Goal: Task Accomplishment & Management: Manage account settings

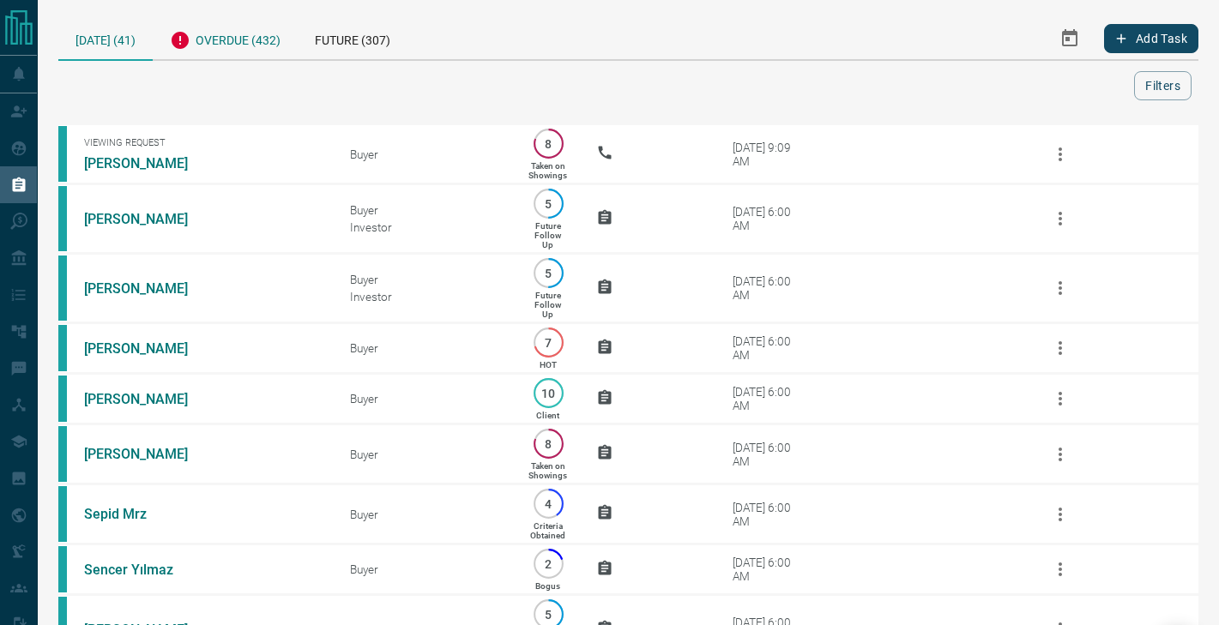
click at [263, 32] on div "Overdue (432)" at bounding box center [225, 38] width 145 height 42
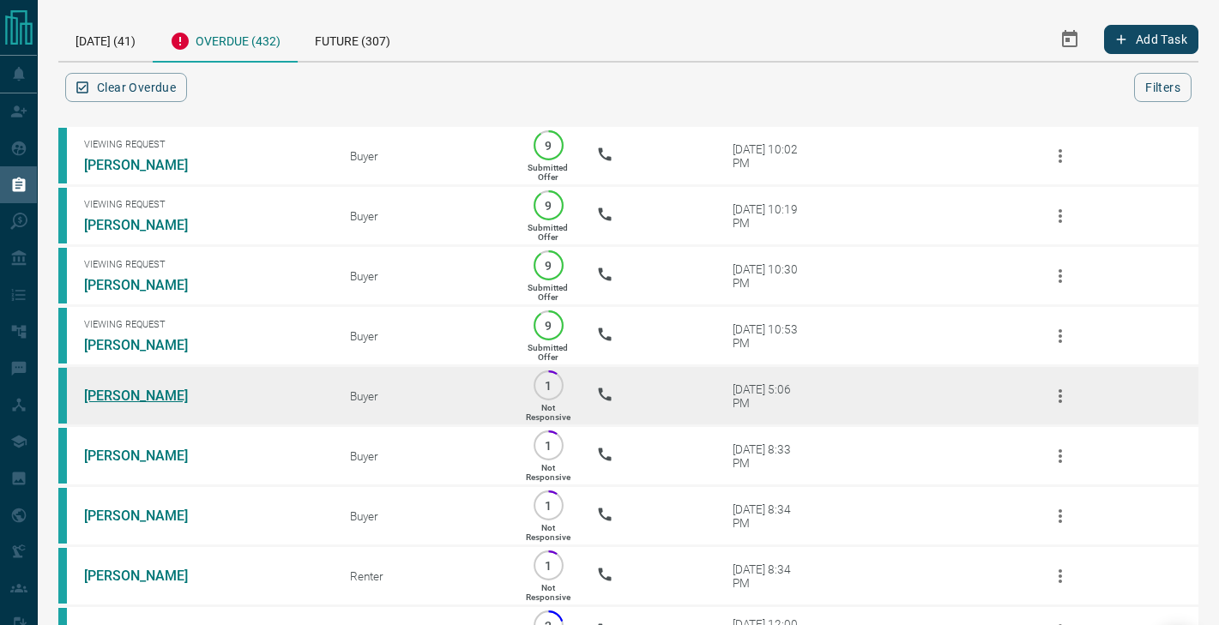
click at [143, 398] on link "[PERSON_NAME]" at bounding box center [148, 396] width 129 height 16
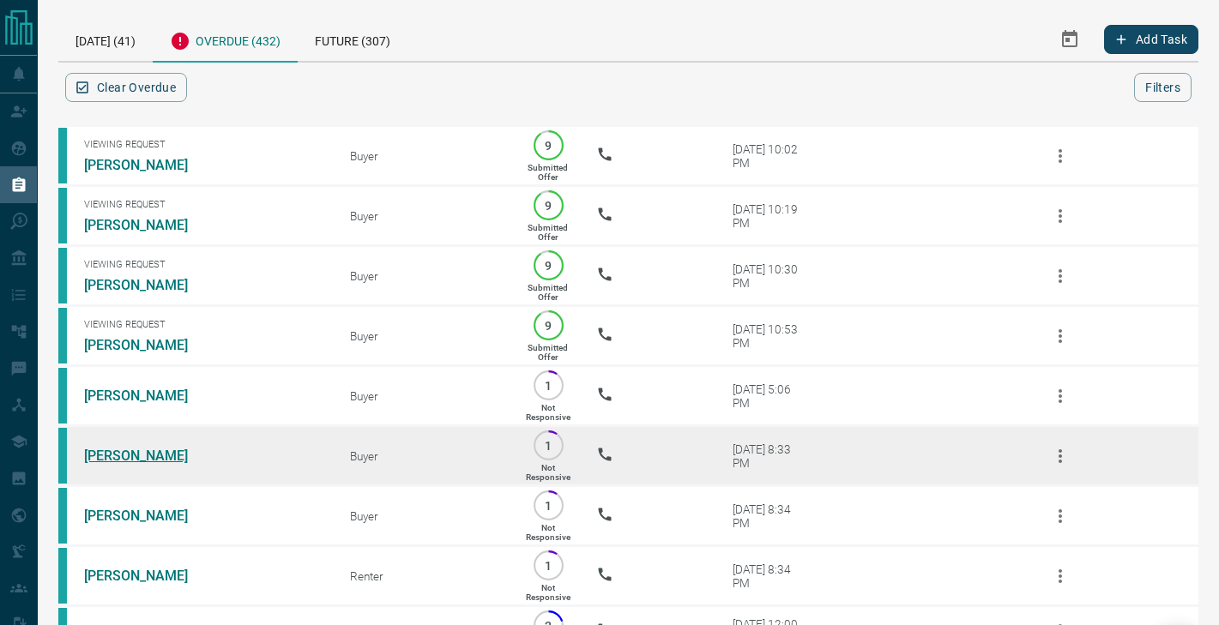
click at [138, 453] on link "[PERSON_NAME]" at bounding box center [148, 456] width 129 height 16
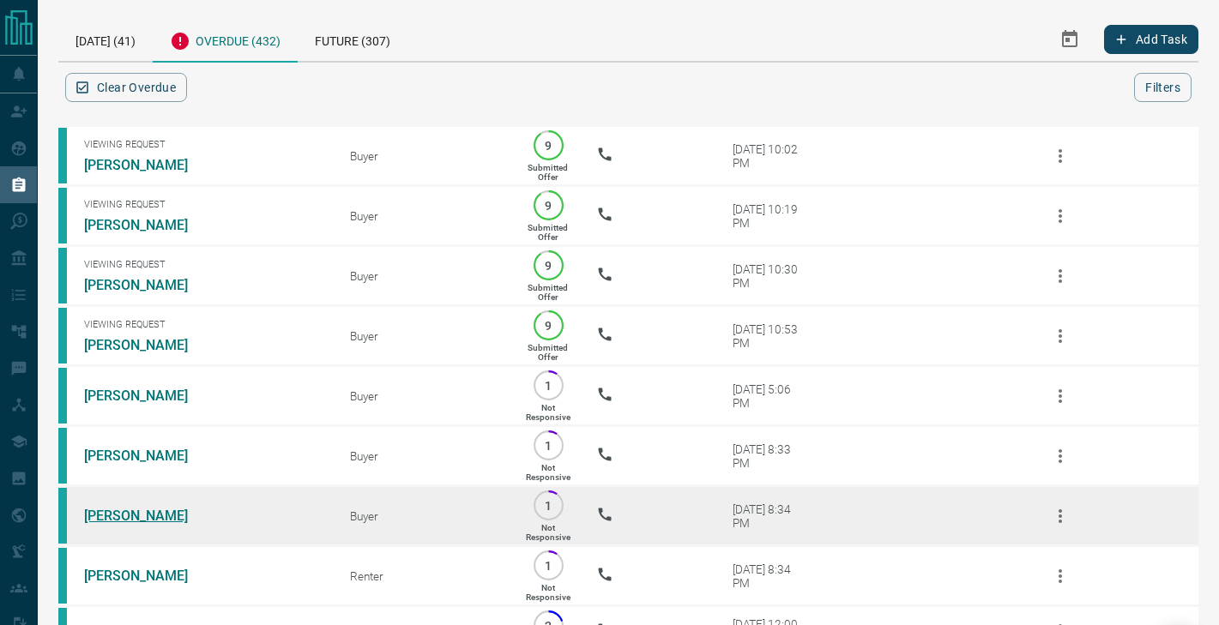
click at [137, 512] on link "[PERSON_NAME]" at bounding box center [148, 516] width 129 height 16
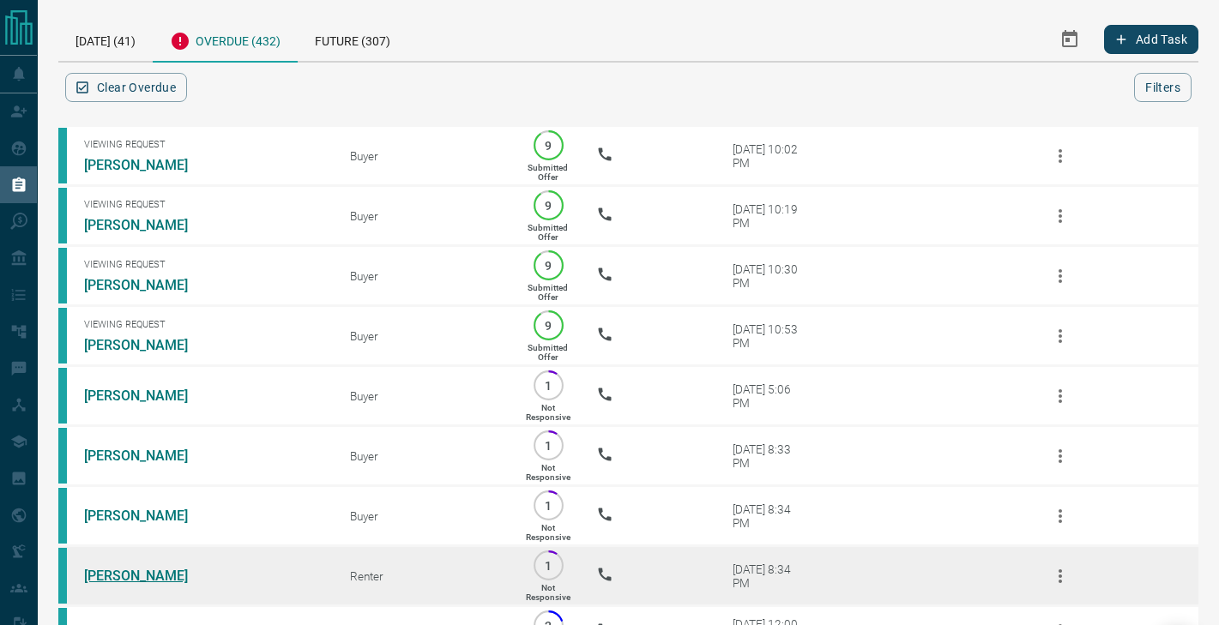
click at [138, 574] on link "[PERSON_NAME]" at bounding box center [148, 576] width 129 height 16
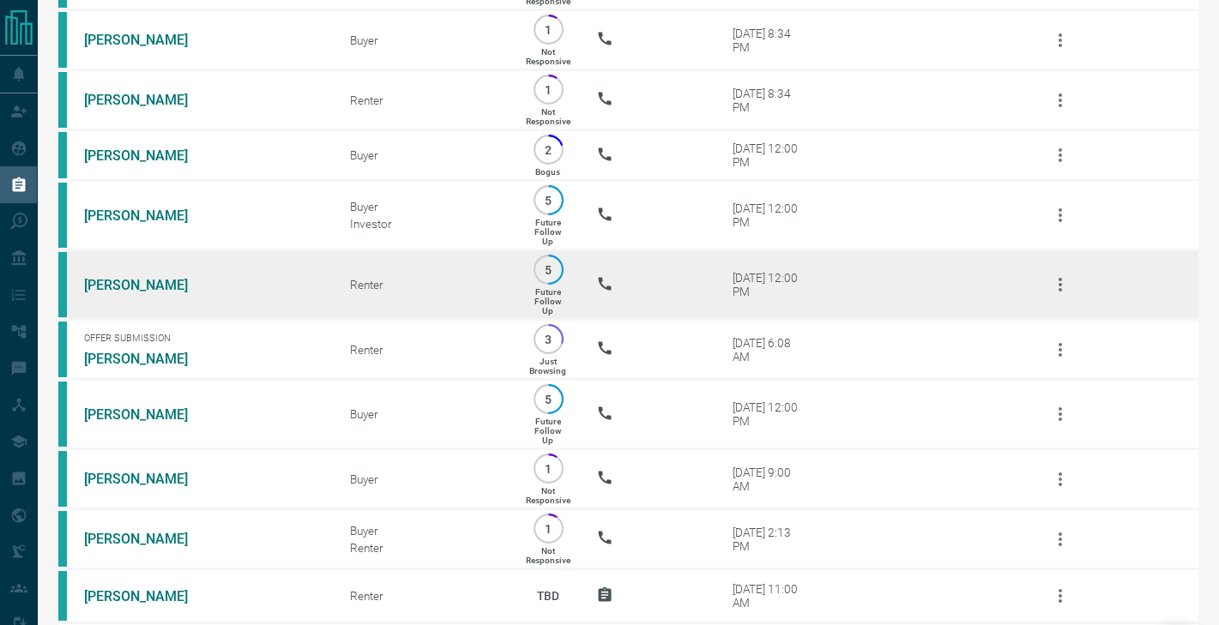
scroll to position [480, 0]
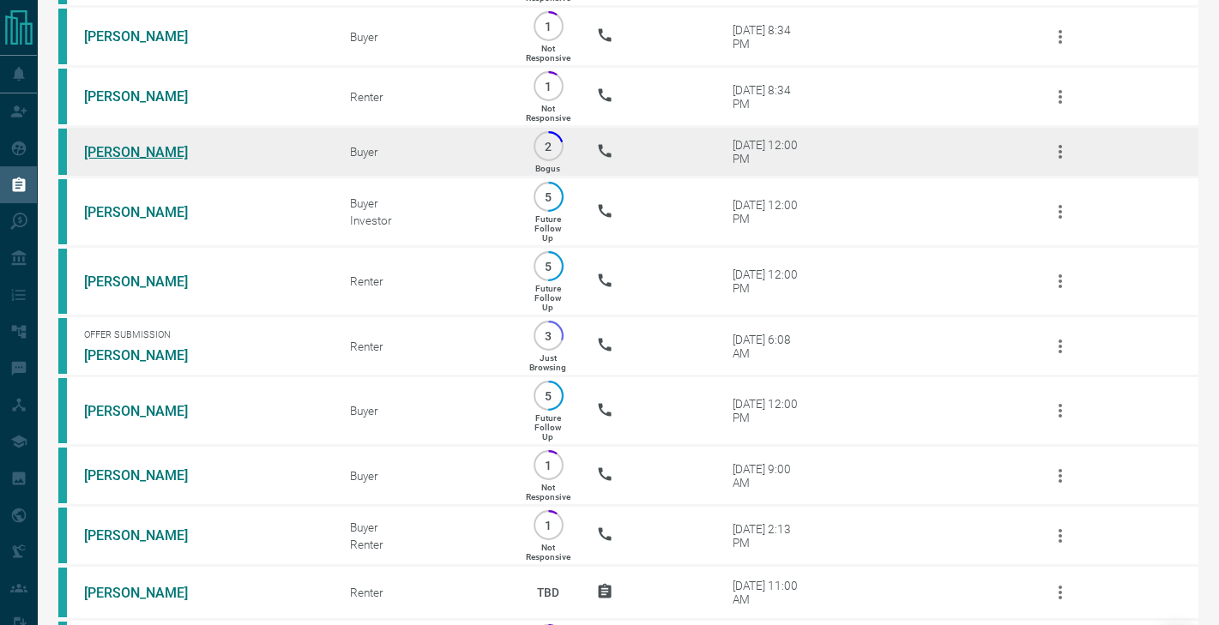
click at [161, 148] on link "[PERSON_NAME]" at bounding box center [148, 152] width 129 height 16
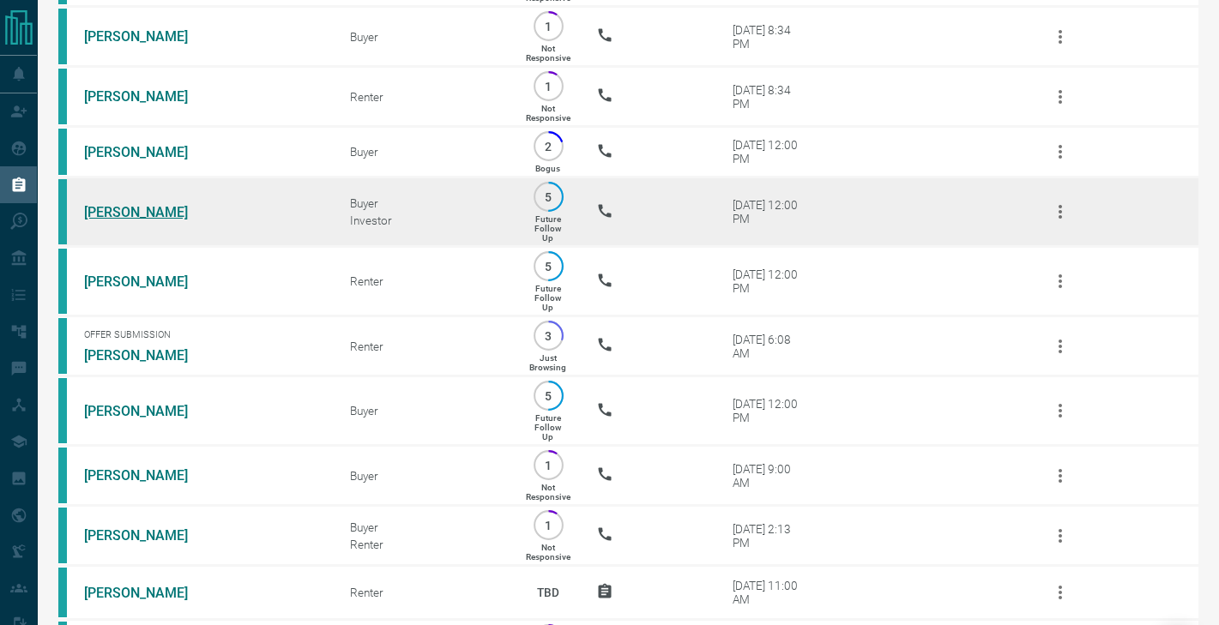
click at [160, 214] on link "[PERSON_NAME]" at bounding box center [148, 212] width 129 height 16
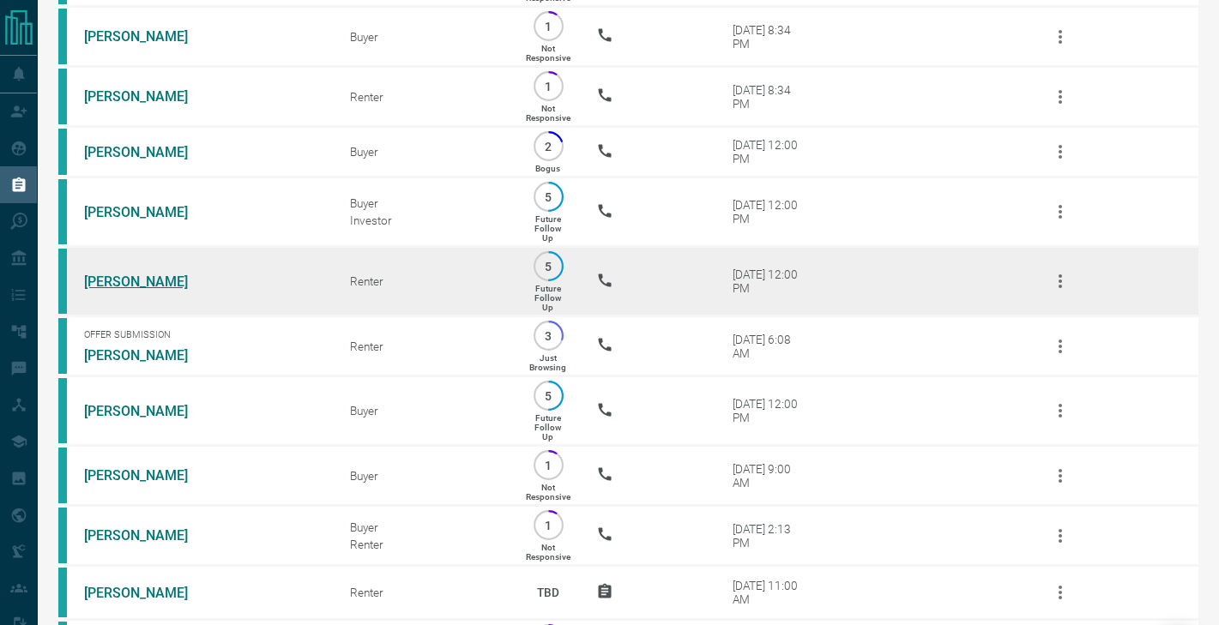
click at [156, 274] on link "[PERSON_NAME]" at bounding box center [148, 282] width 129 height 16
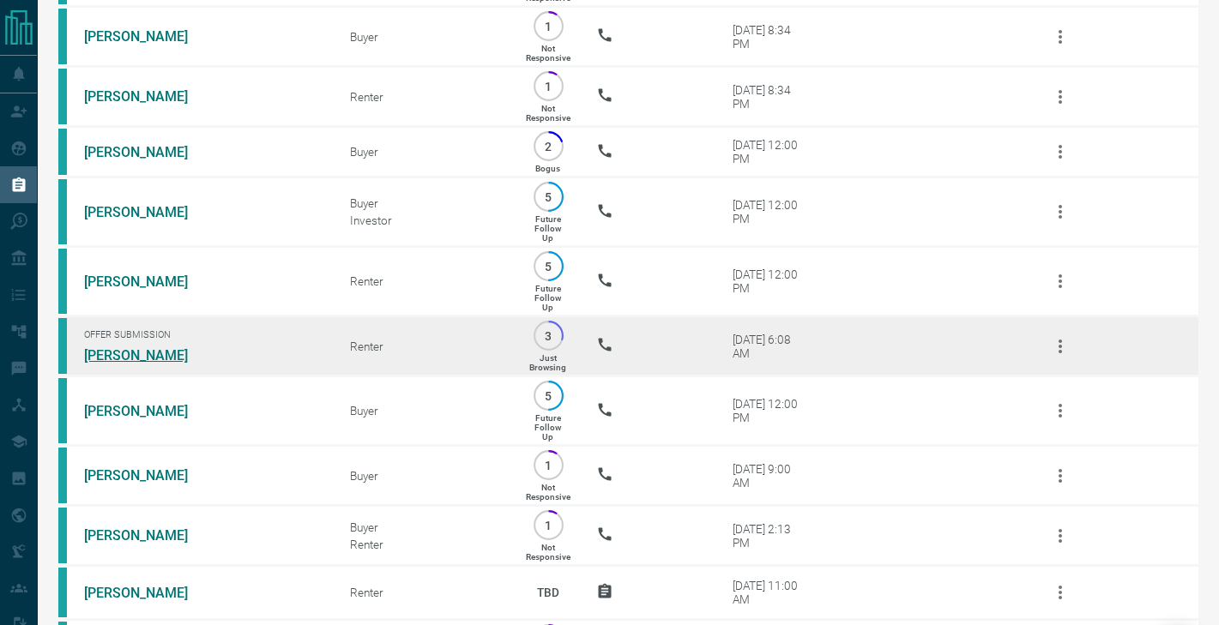
click at [136, 353] on link "[PERSON_NAME]" at bounding box center [148, 355] width 129 height 16
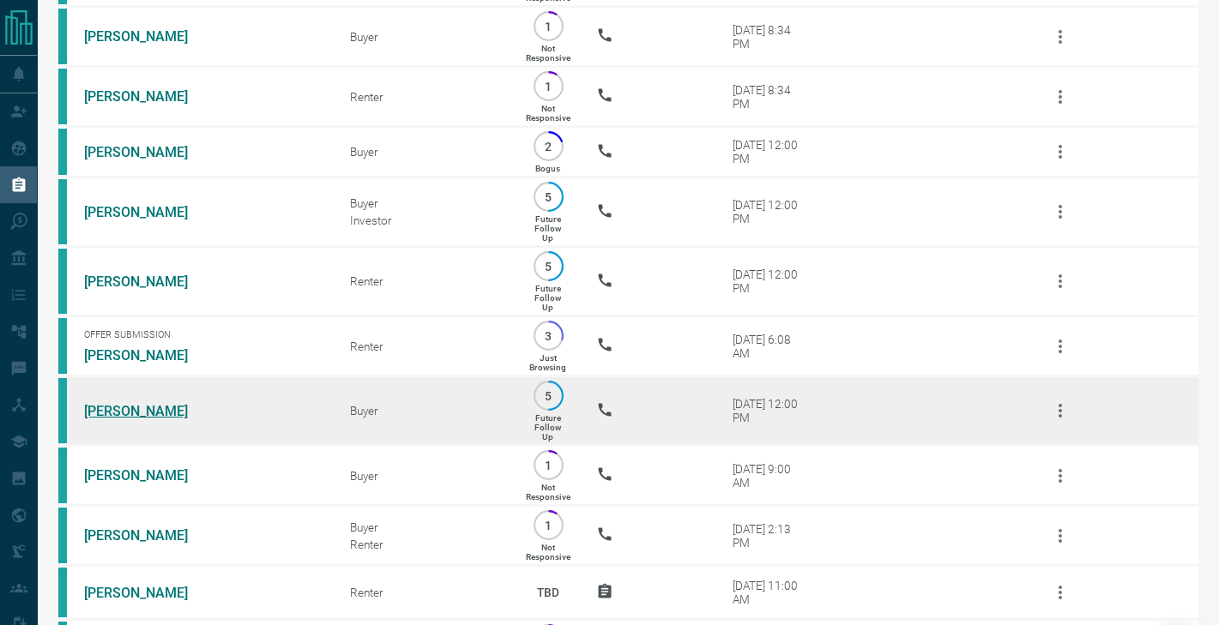
click at [114, 412] on link "[PERSON_NAME]" at bounding box center [148, 411] width 129 height 16
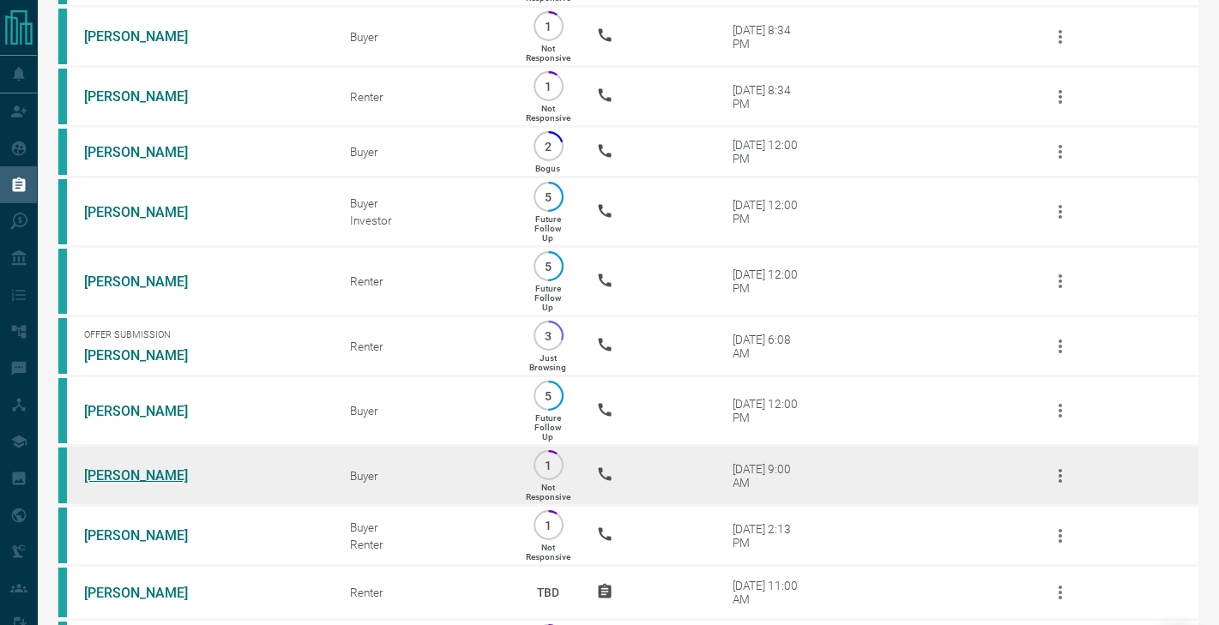
click at [114, 468] on link "[PERSON_NAME]" at bounding box center [148, 476] width 129 height 16
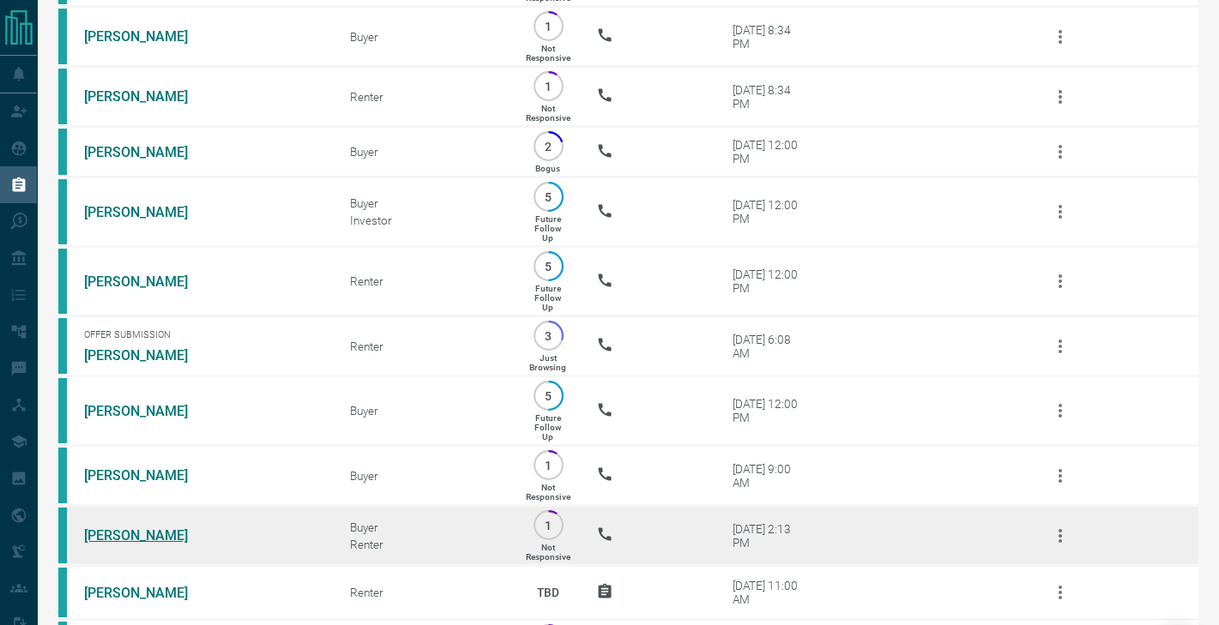
click at [114, 530] on link "[PERSON_NAME]" at bounding box center [148, 536] width 129 height 16
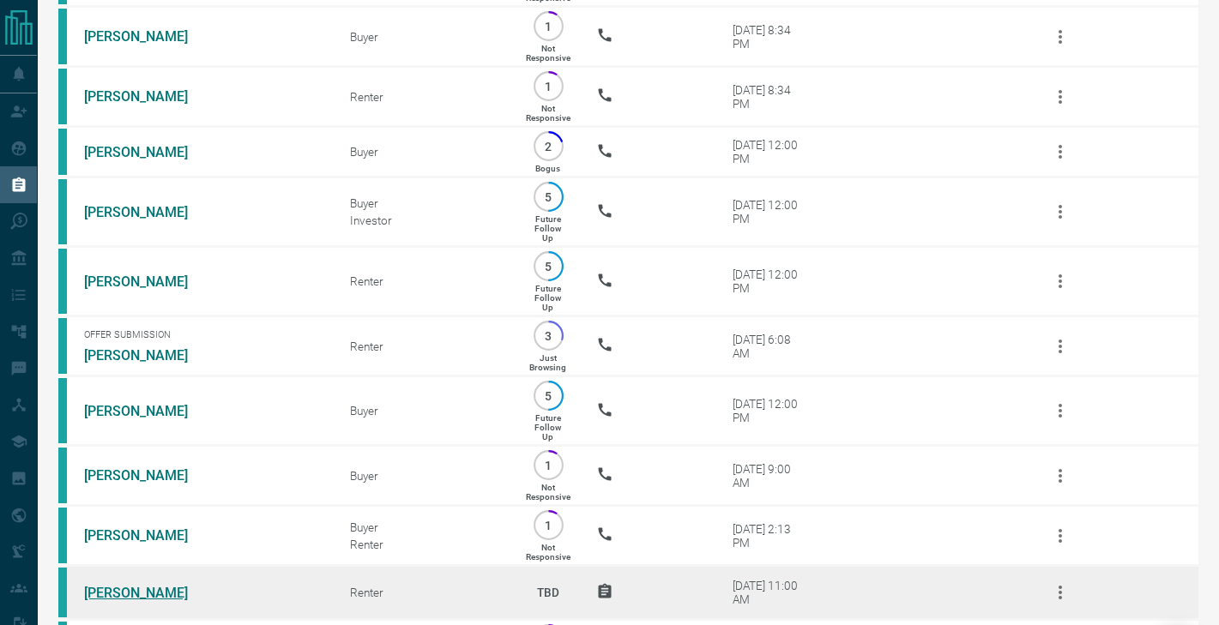
click at [118, 593] on link "[PERSON_NAME]" at bounding box center [148, 593] width 129 height 16
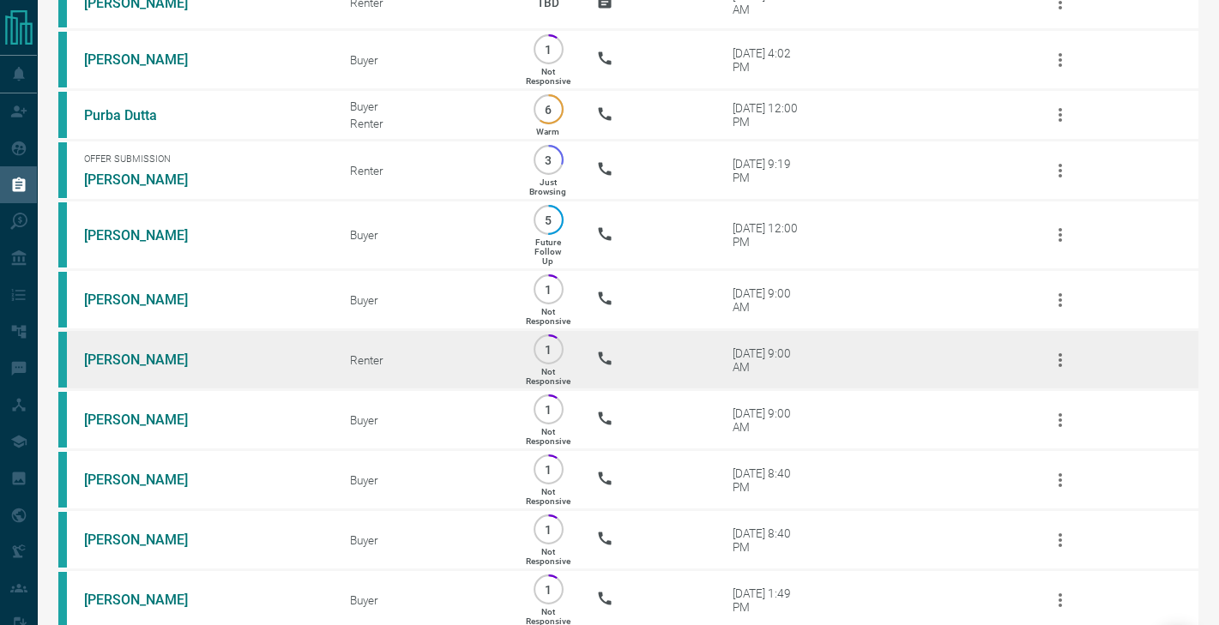
scroll to position [1090, 0]
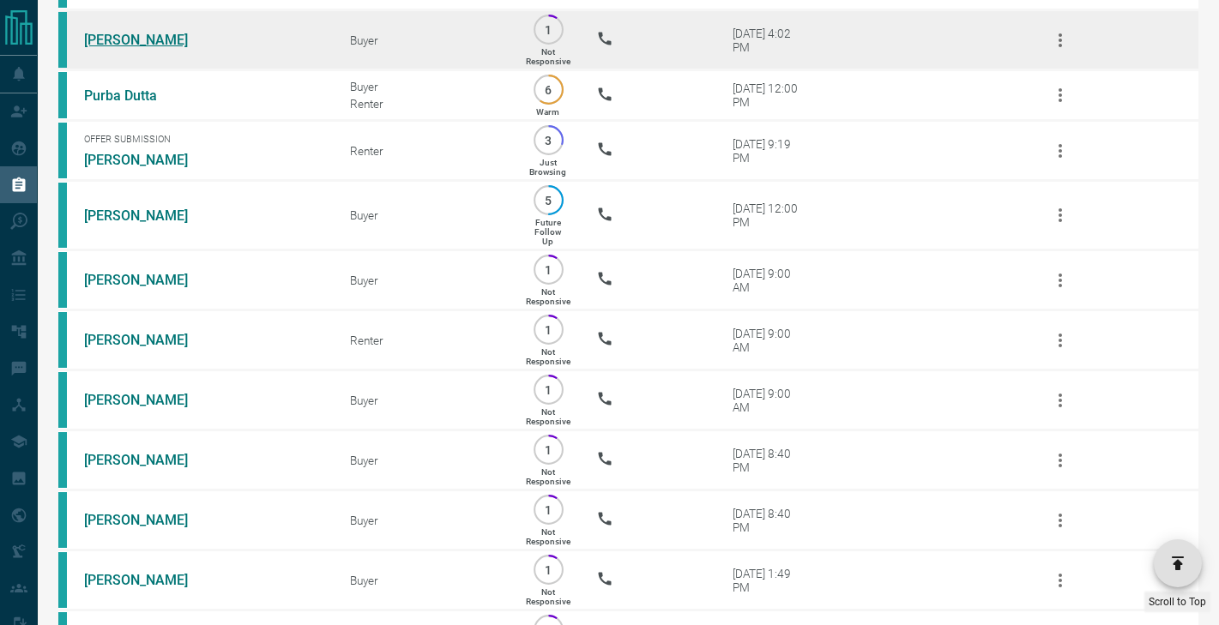
click at [147, 39] on link "[PERSON_NAME]" at bounding box center [148, 40] width 129 height 16
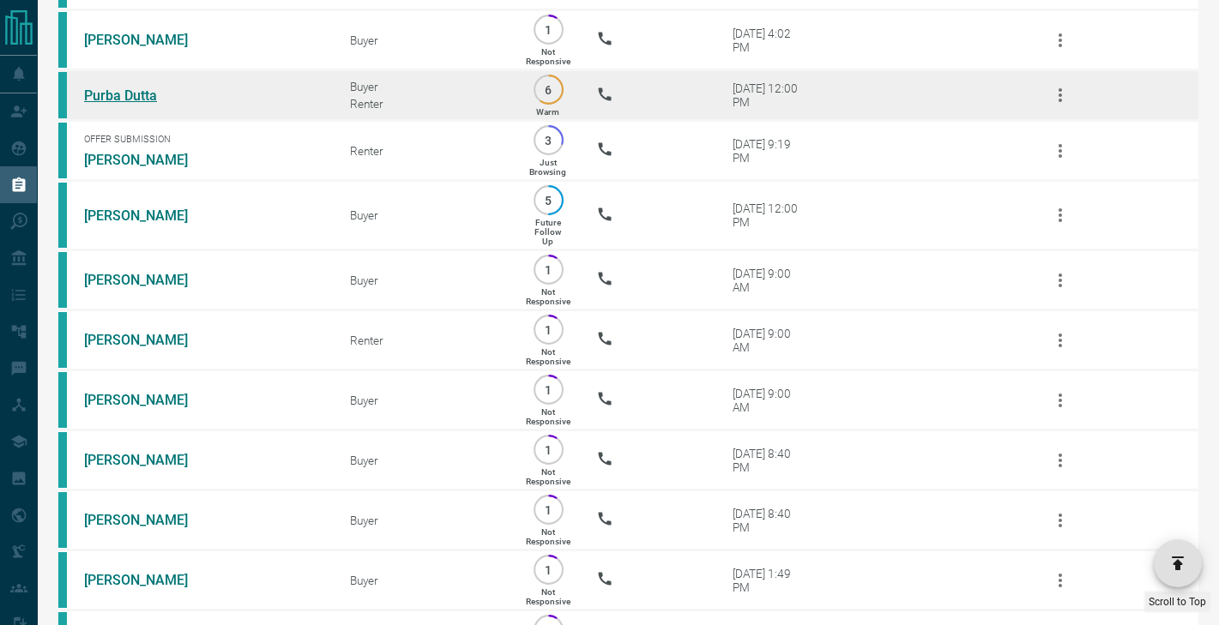
click at [142, 95] on link "Purba Dutta" at bounding box center [148, 96] width 129 height 16
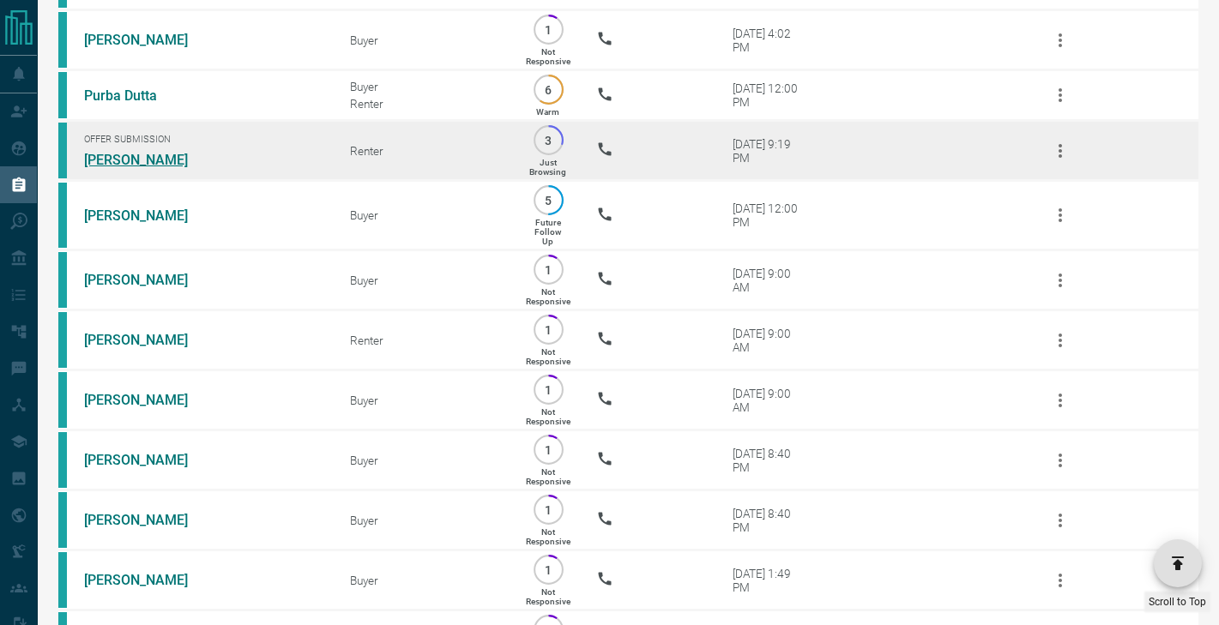
click at [123, 153] on link "[PERSON_NAME]" at bounding box center [148, 160] width 129 height 16
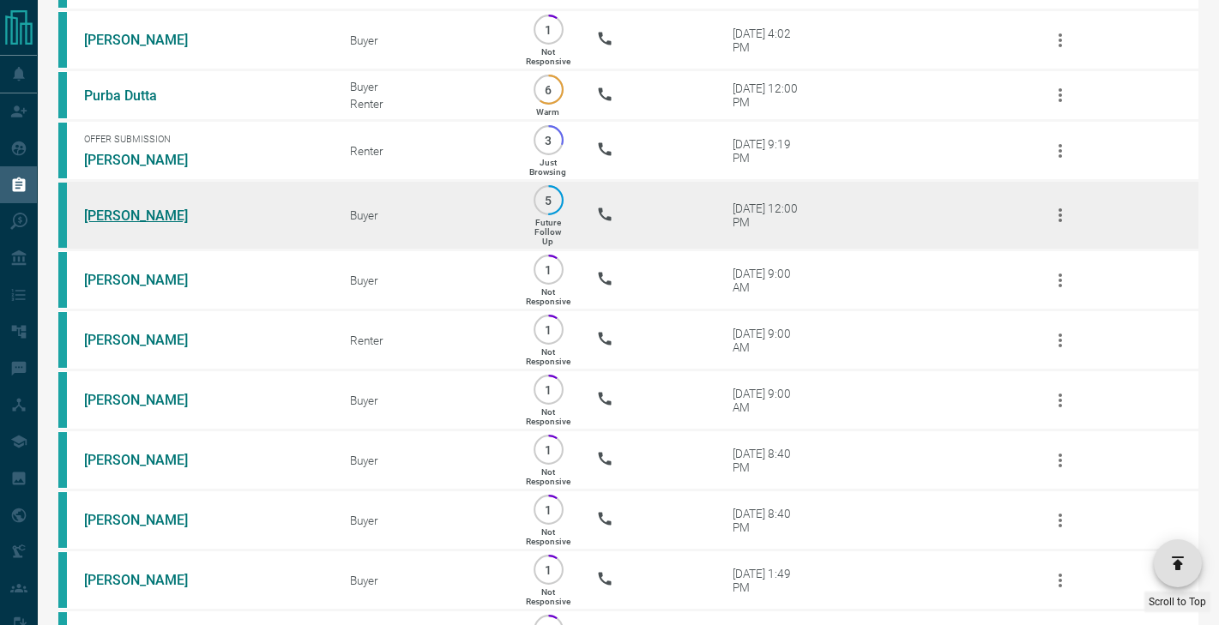
click at [121, 214] on link "[PERSON_NAME]" at bounding box center [148, 216] width 129 height 16
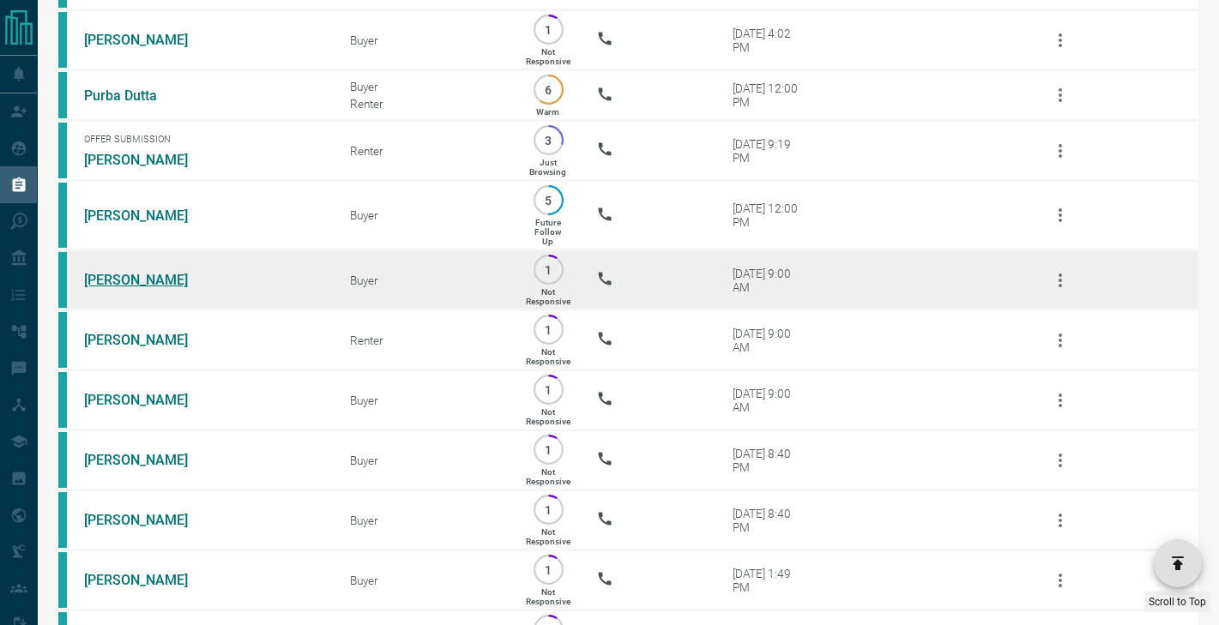
click at [121, 275] on link "[PERSON_NAME]" at bounding box center [148, 280] width 129 height 16
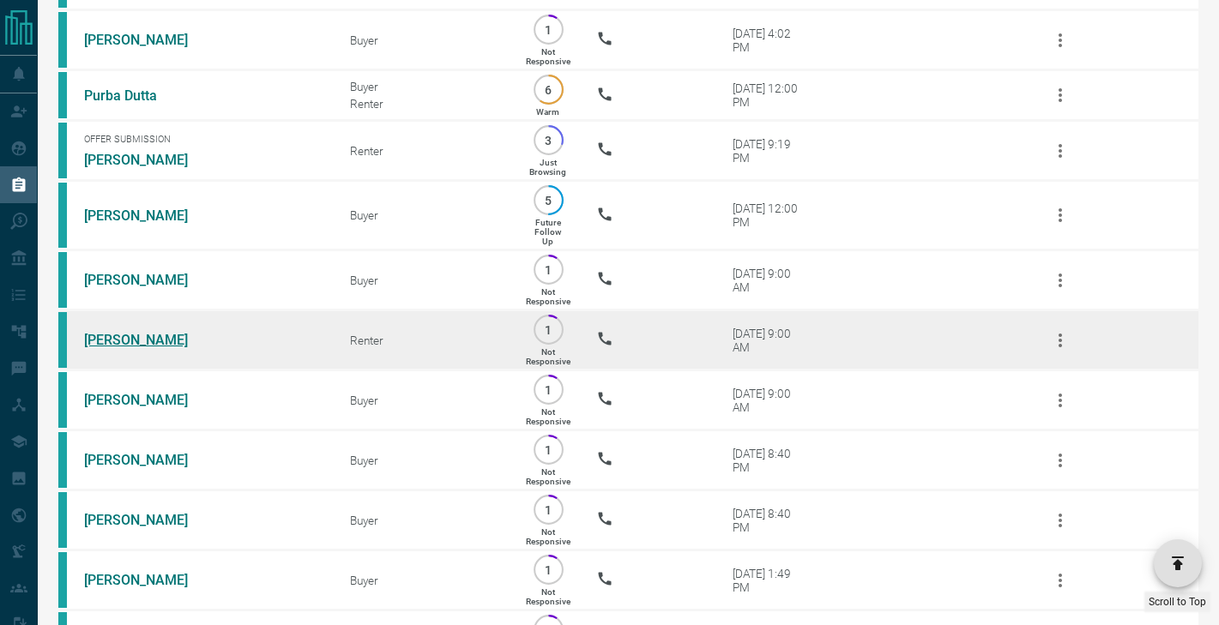
click at [125, 334] on link "[PERSON_NAME]" at bounding box center [148, 340] width 129 height 16
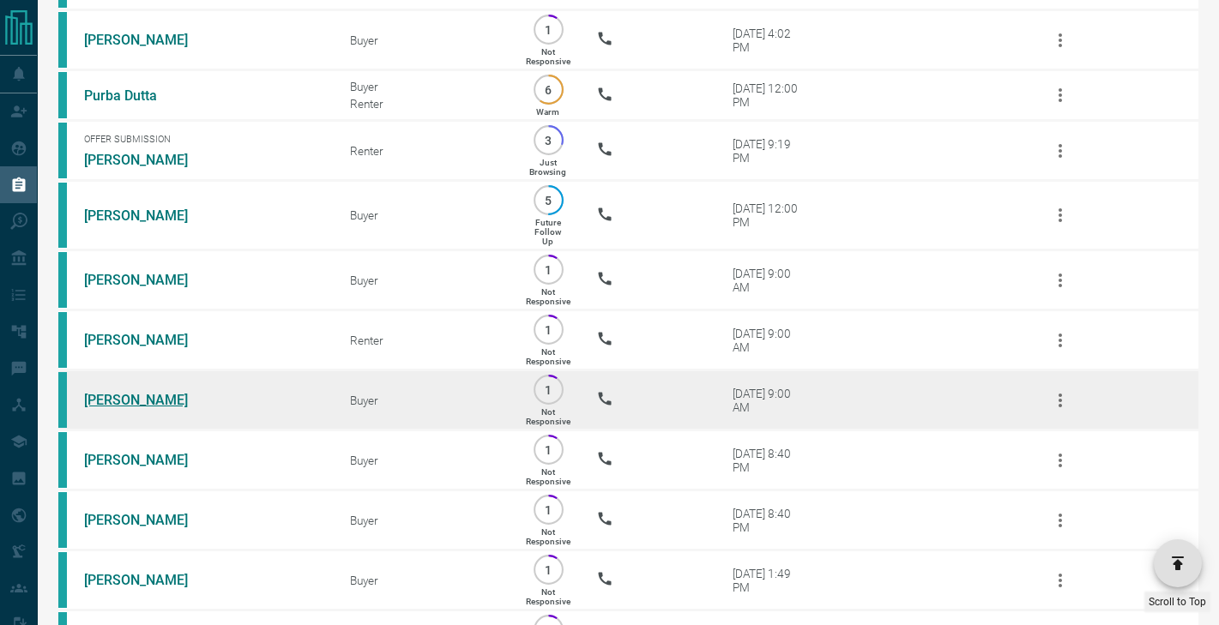
click at [125, 394] on link "[PERSON_NAME]" at bounding box center [148, 400] width 129 height 16
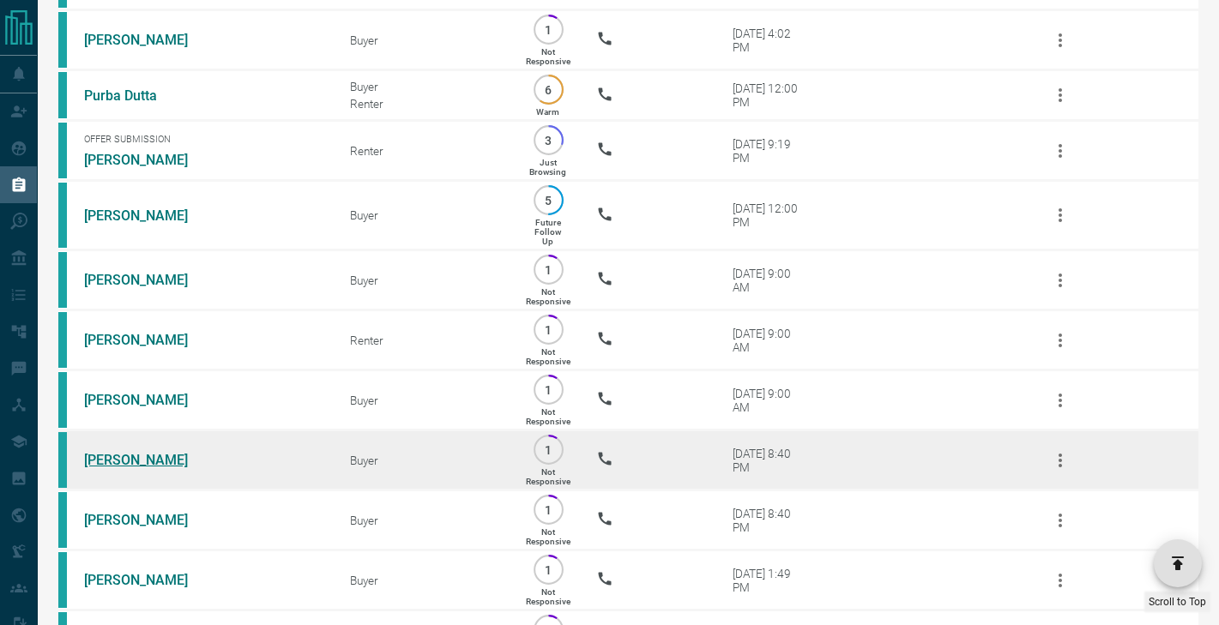
click at [119, 460] on link "[PERSON_NAME]" at bounding box center [148, 460] width 129 height 16
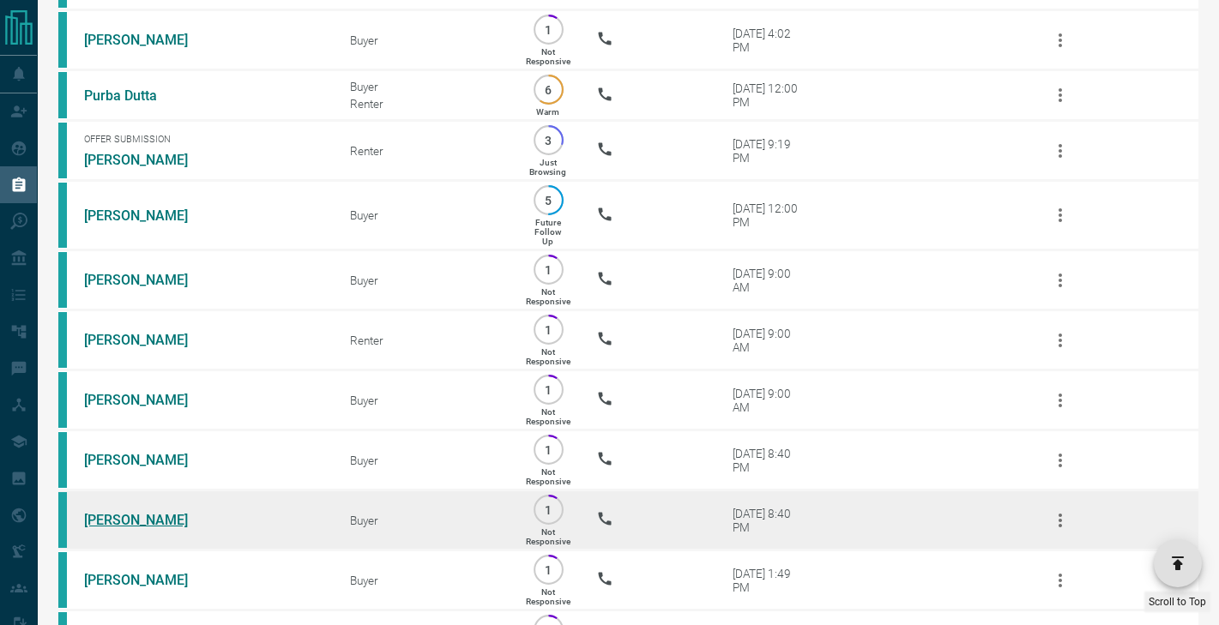
click at [119, 512] on link "[PERSON_NAME]" at bounding box center [148, 520] width 129 height 16
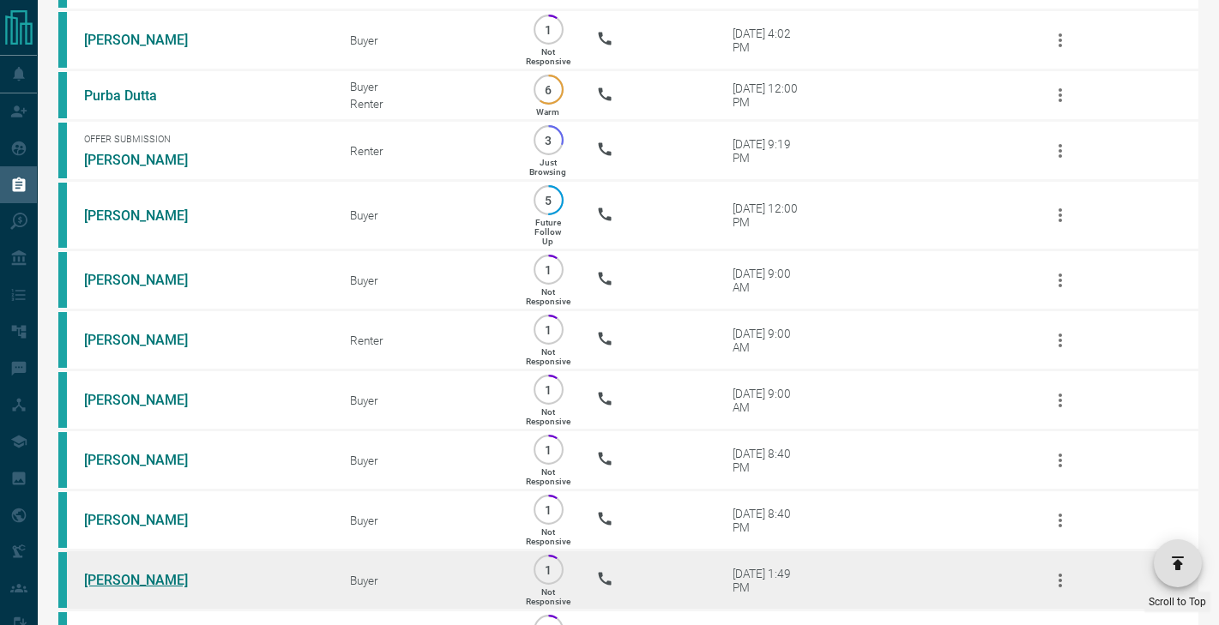
click at [119, 572] on link "[PERSON_NAME]" at bounding box center [148, 580] width 129 height 16
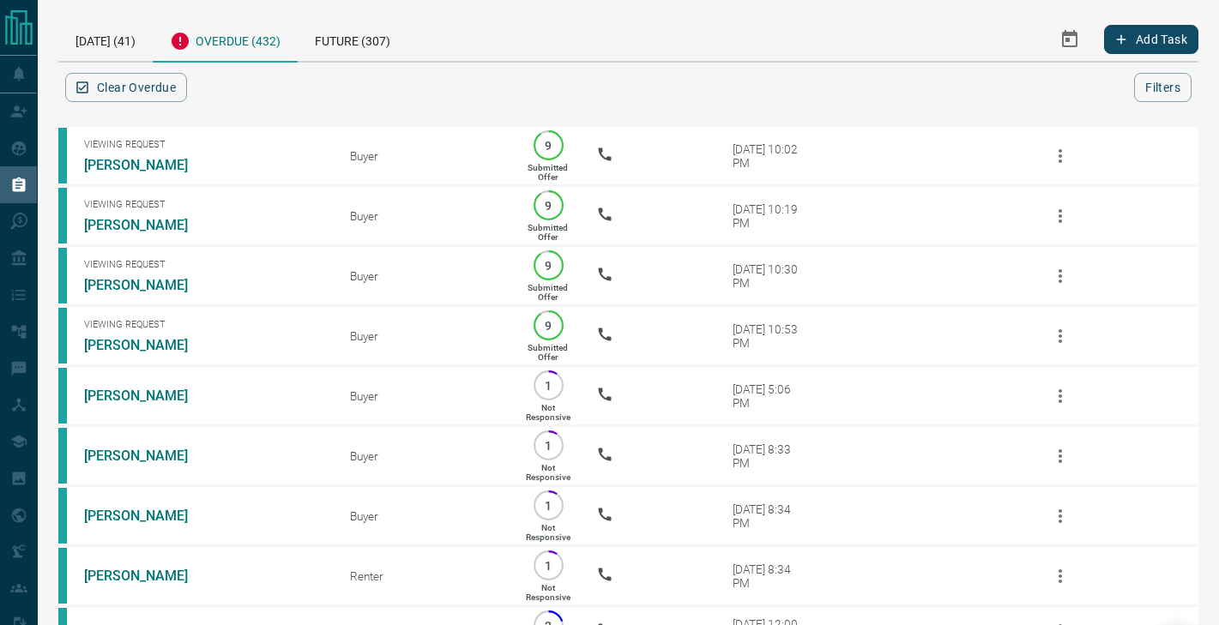
scroll to position [0, 0]
